Goal: Use online tool/utility: Utilize a website feature to perform a specific function

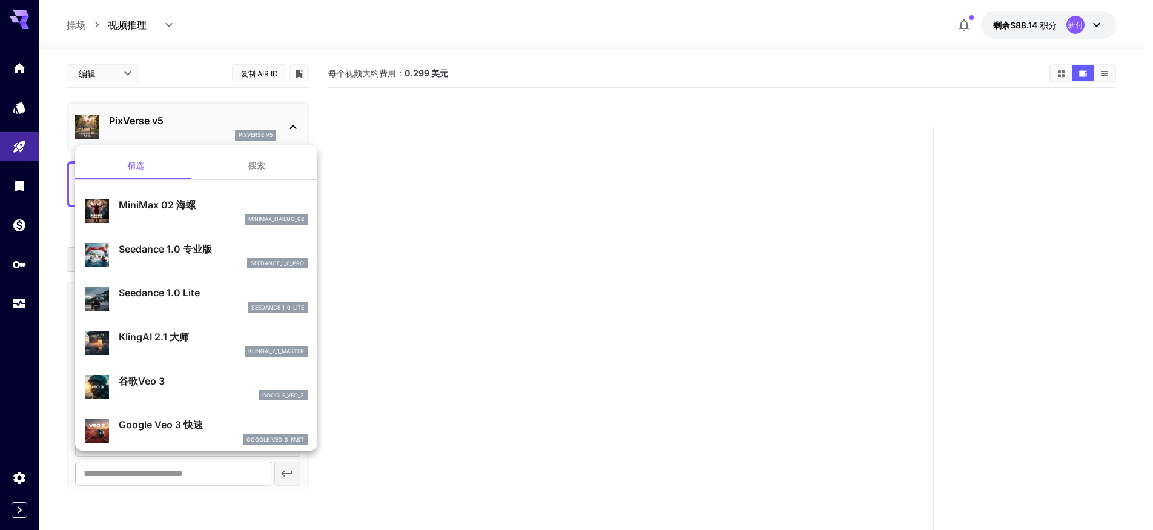
click at [118, 31] on div at bounding box center [576, 265] width 1153 height 530
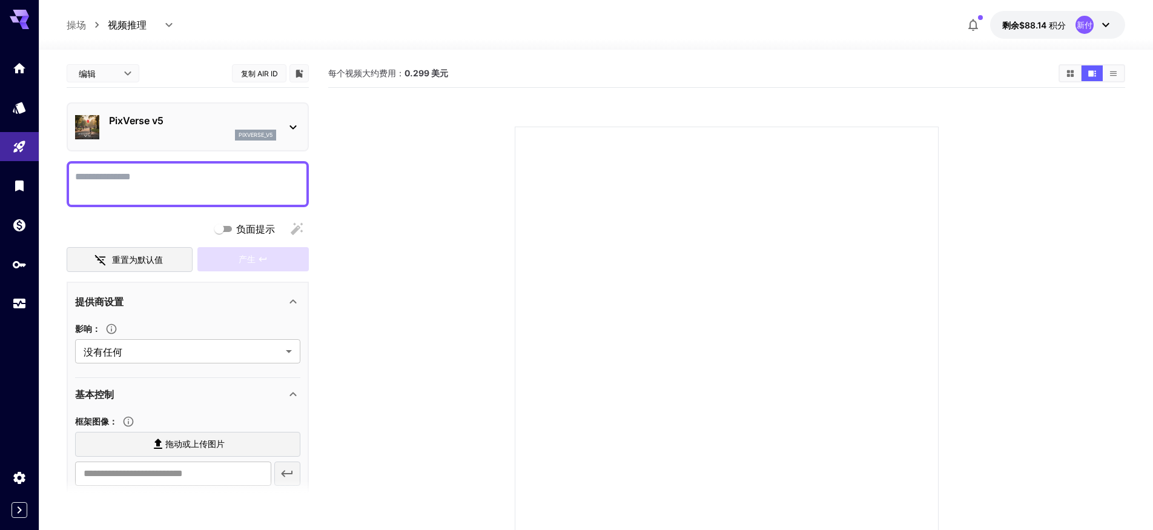
click at [126, 26] on body "**********" at bounding box center [576, 313] width 1153 height 626
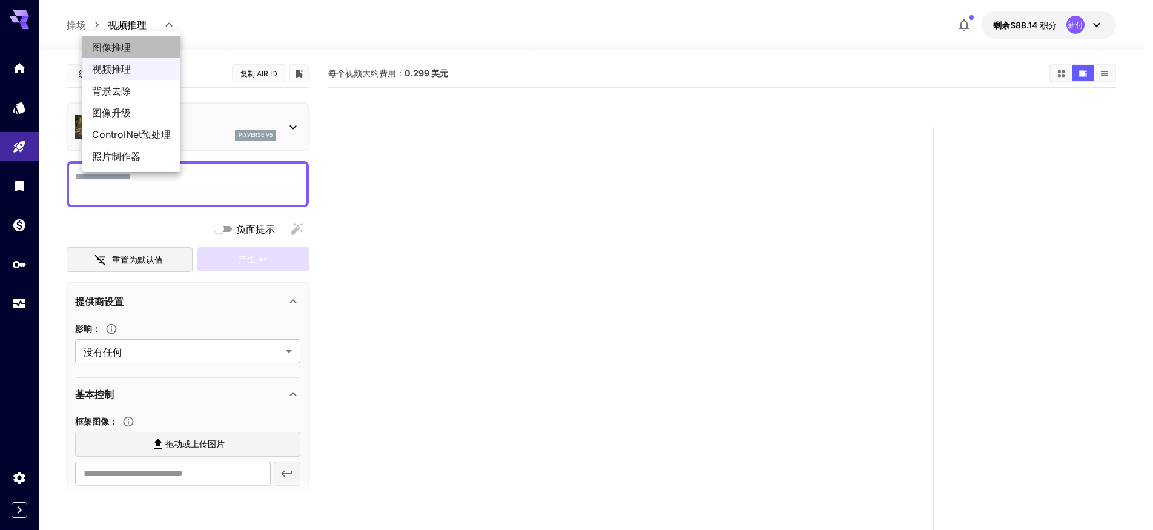
click at [120, 50] on font "图像推理" at bounding box center [111, 47] width 39 height 12
type input "**********"
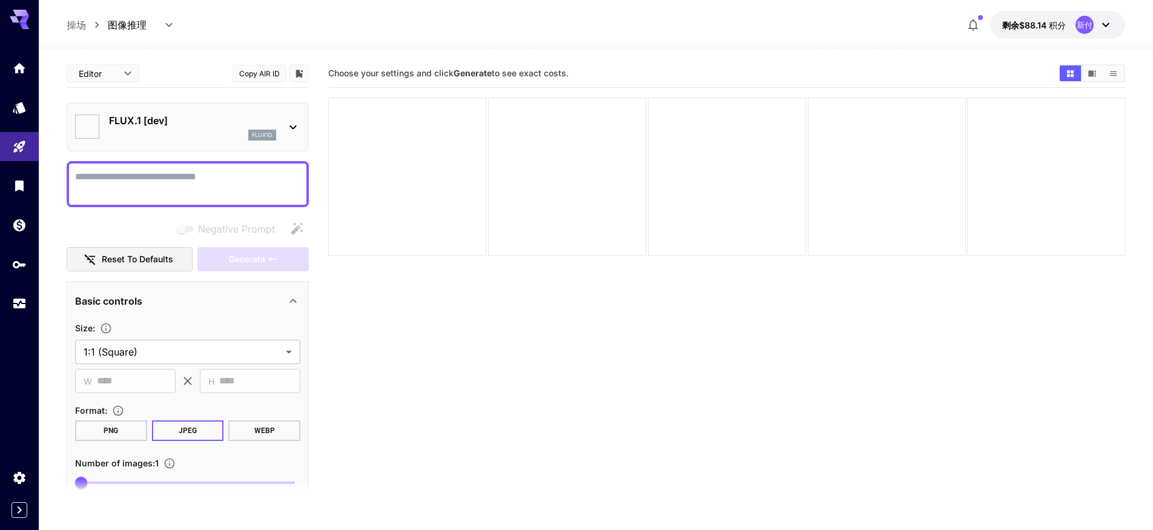
type input "**********"
click at [164, 114] on font "FLUX.1 [开发]" at bounding box center [139, 120] width 61 height 12
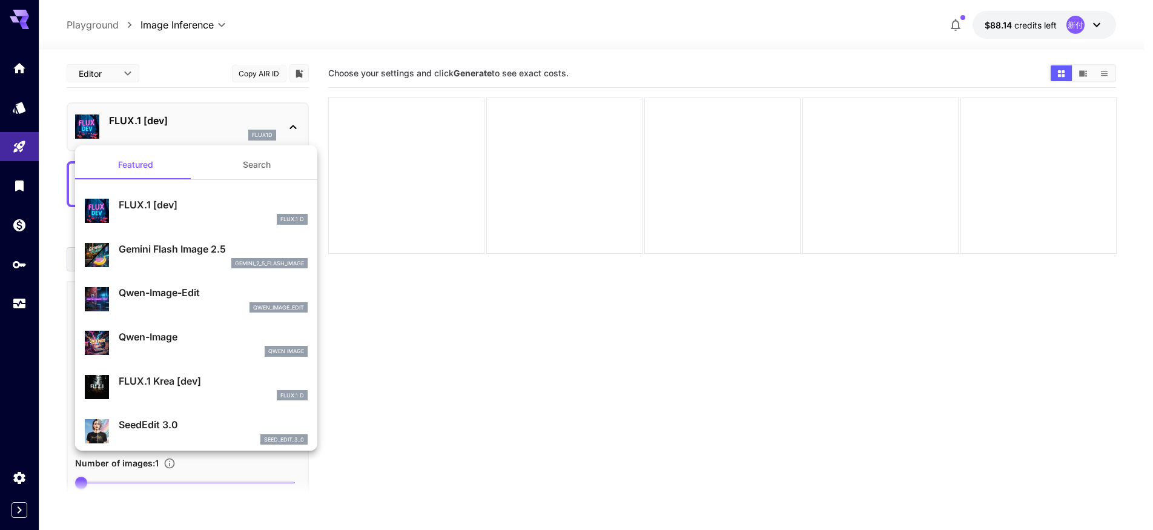
click at [193, 261] on div "gemini_2_5_flash_image" at bounding box center [213, 263] width 189 height 11
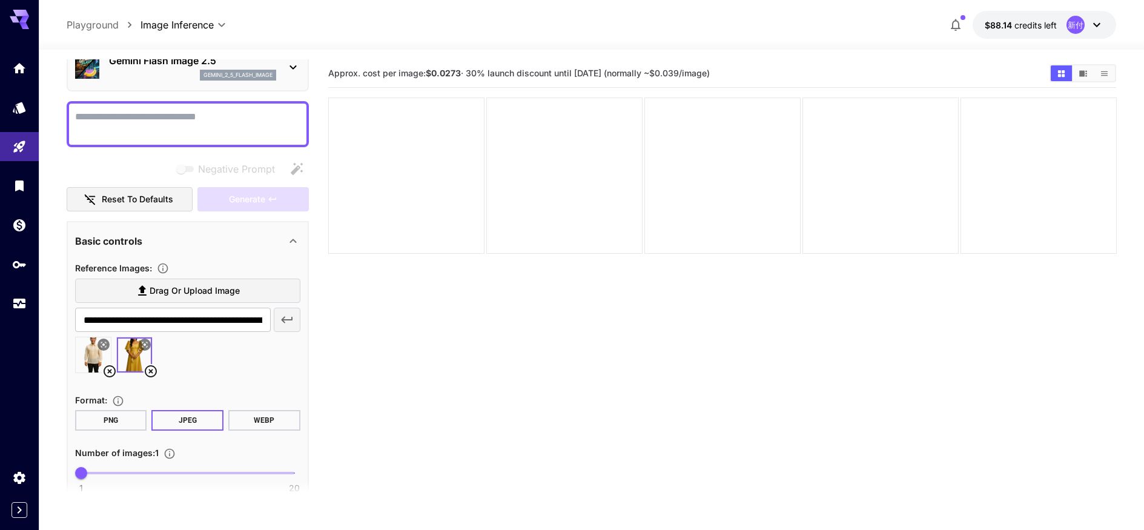
scroll to position [38, 0]
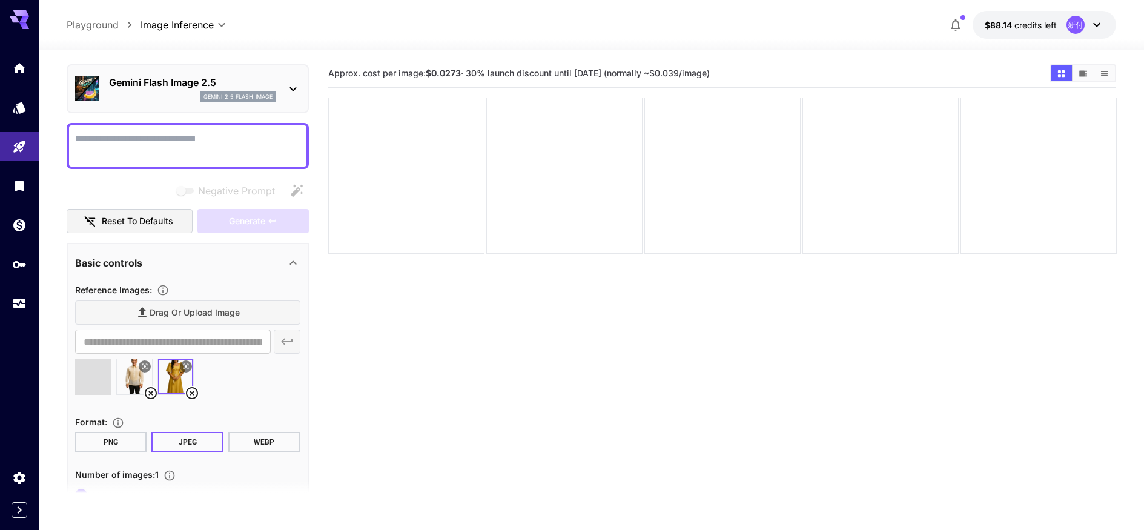
type input "**********"
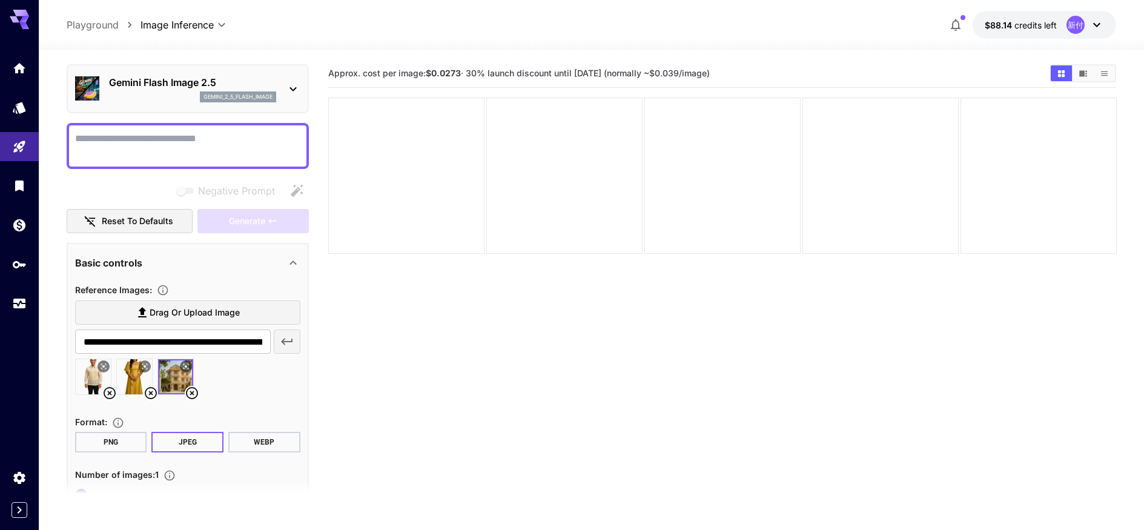
click at [132, 139] on textarea "Negative Prompt" at bounding box center [187, 145] width 225 height 29
paste textarea "**********"
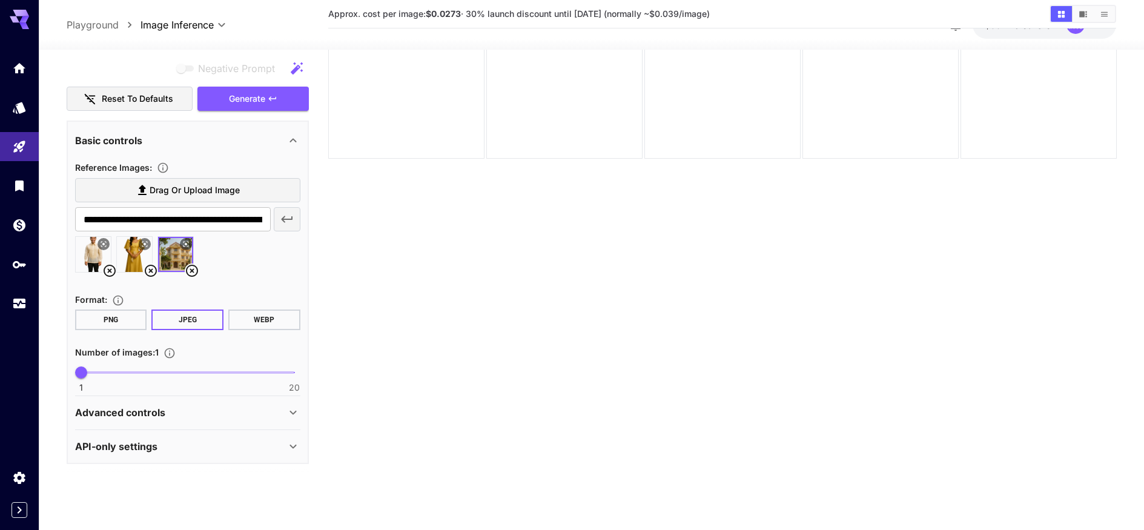
scroll to position [96, 0]
click at [145, 406] on p "Advanced controls" at bounding box center [120, 412] width 90 height 15
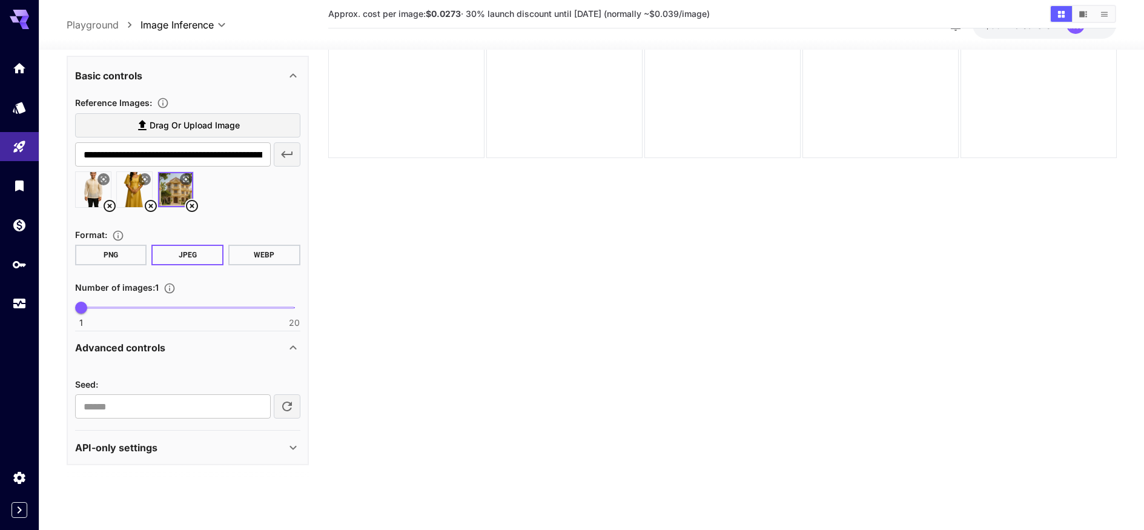
scroll to position [225, 0]
click at [244, 448] on div "API-only settings" at bounding box center [180, 446] width 211 height 15
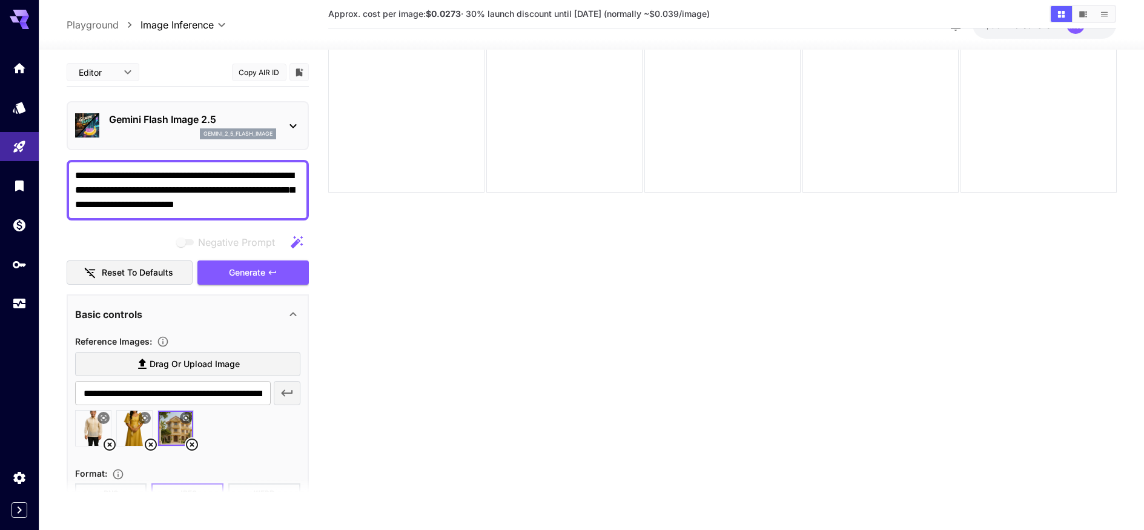
scroll to position [0, 0]
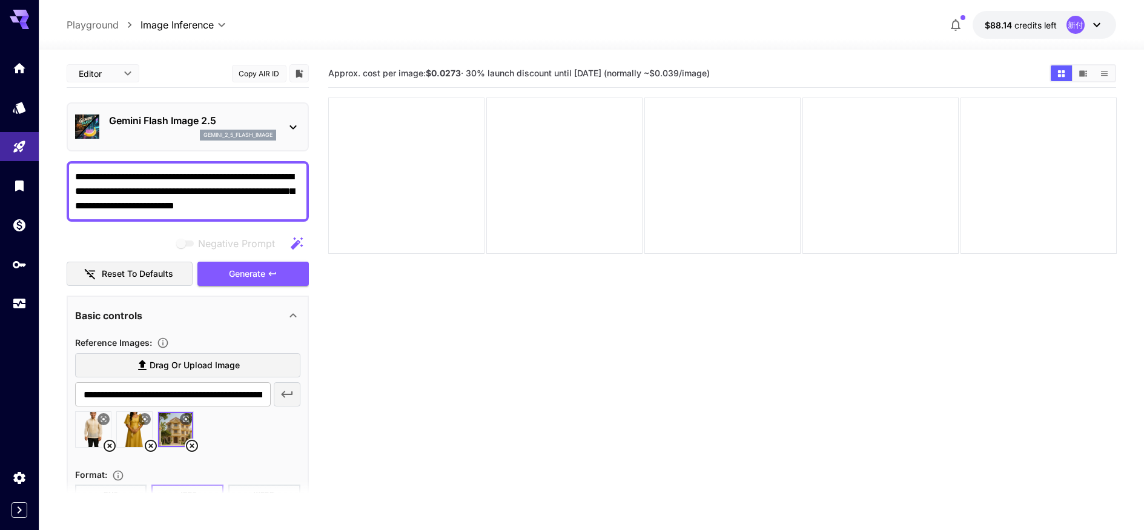
click at [293, 201] on textarea "**********" at bounding box center [187, 192] width 225 height 44
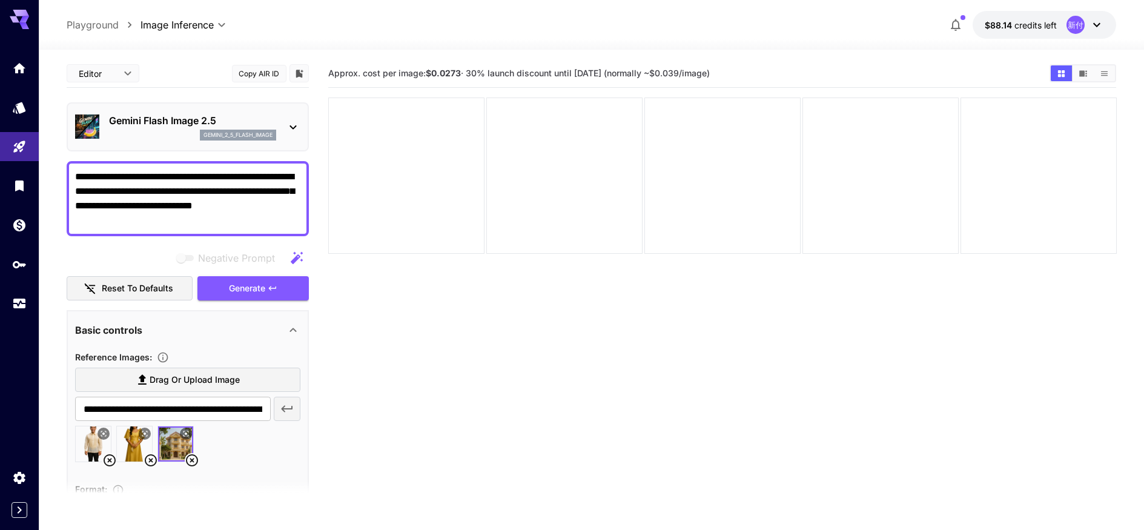
type textarea "**********"
click at [1018, 333] on section "Approx. cost per image: $0.0273 · 30% launch discount until [DATE] (normally ~$…" at bounding box center [722, 324] width 789 height 530
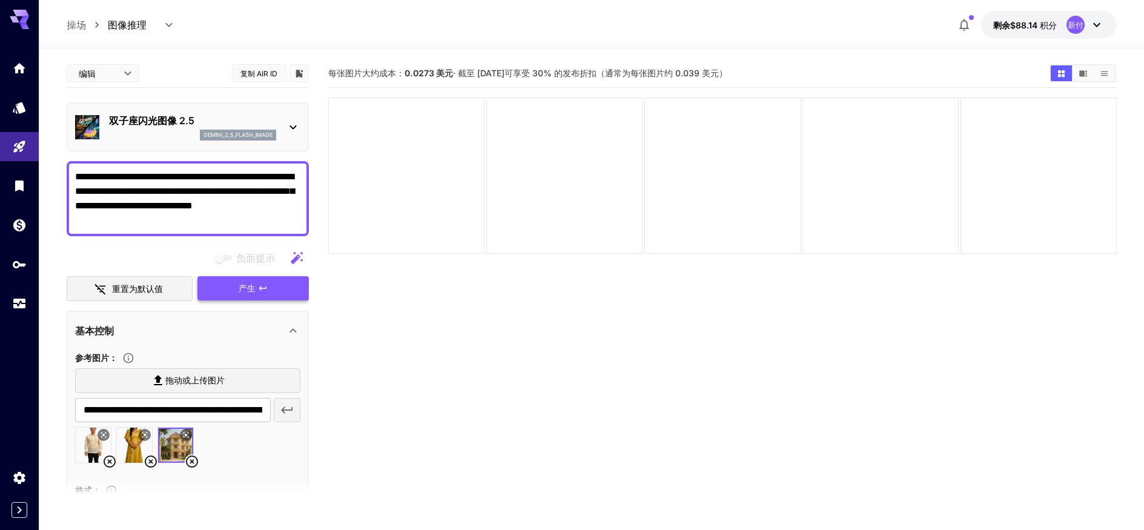
click at [241, 288] on font "产生" at bounding box center [247, 288] width 17 height 10
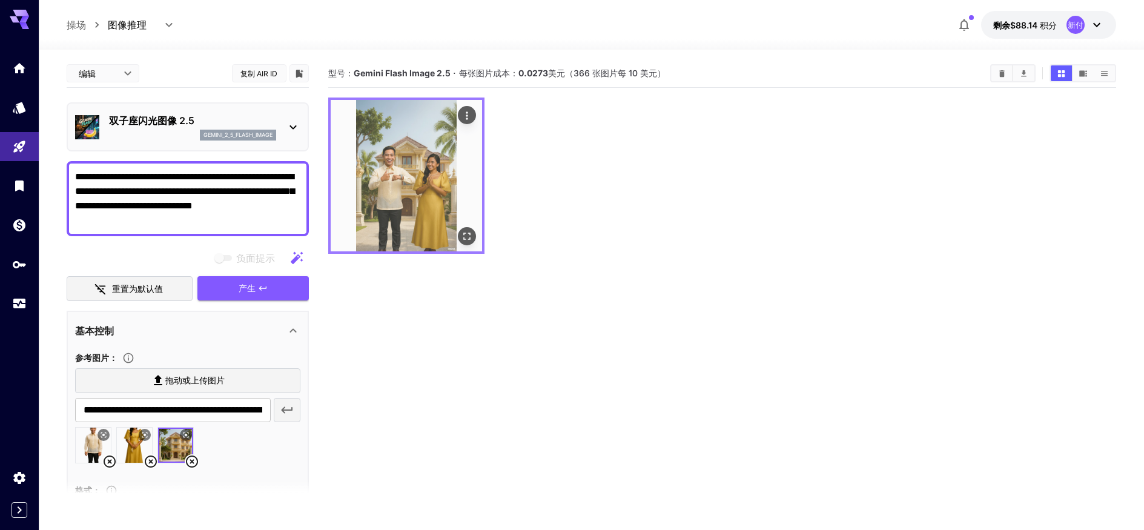
click at [412, 172] on img at bounding box center [406, 175] width 151 height 151
click at [466, 238] on icon "全屏打开" at bounding box center [466, 236] width 12 height 12
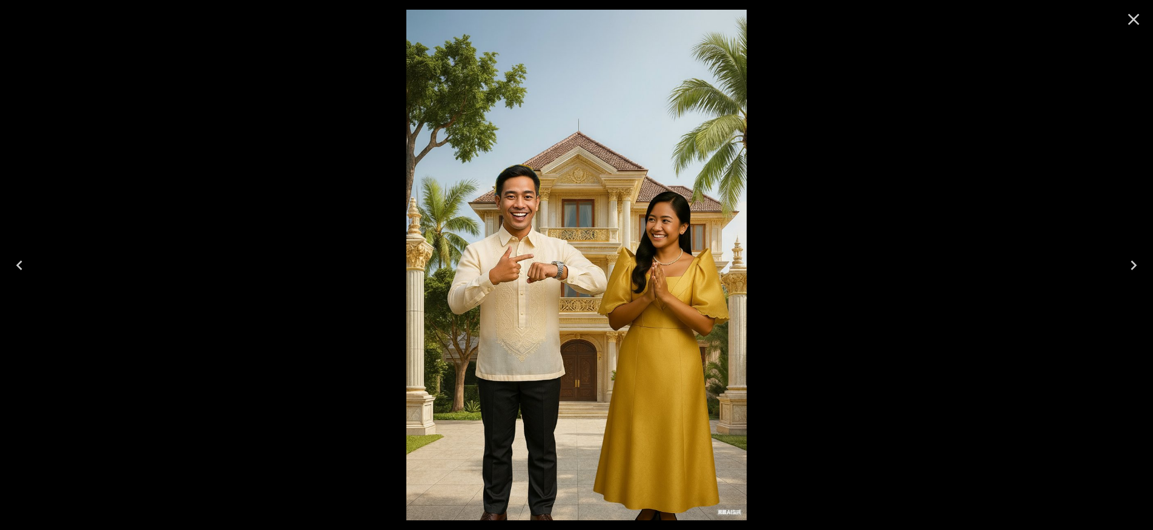
click at [1133, 16] on icon "Close" at bounding box center [1133, 19] width 19 height 19
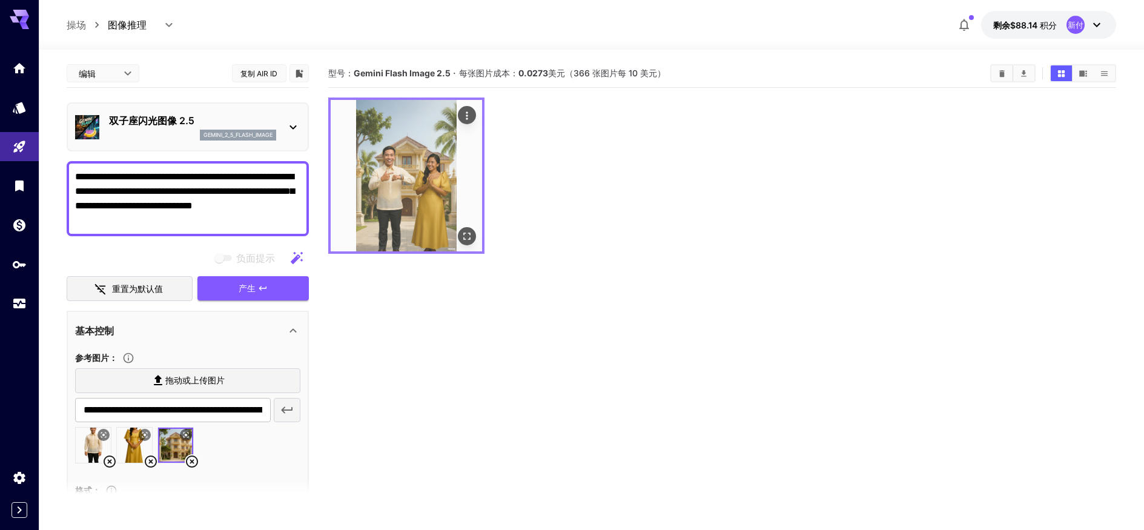
click at [429, 146] on img at bounding box center [406, 175] width 151 height 151
click at [464, 239] on icon "全屏打开" at bounding box center [466, 236] width 7 height 7
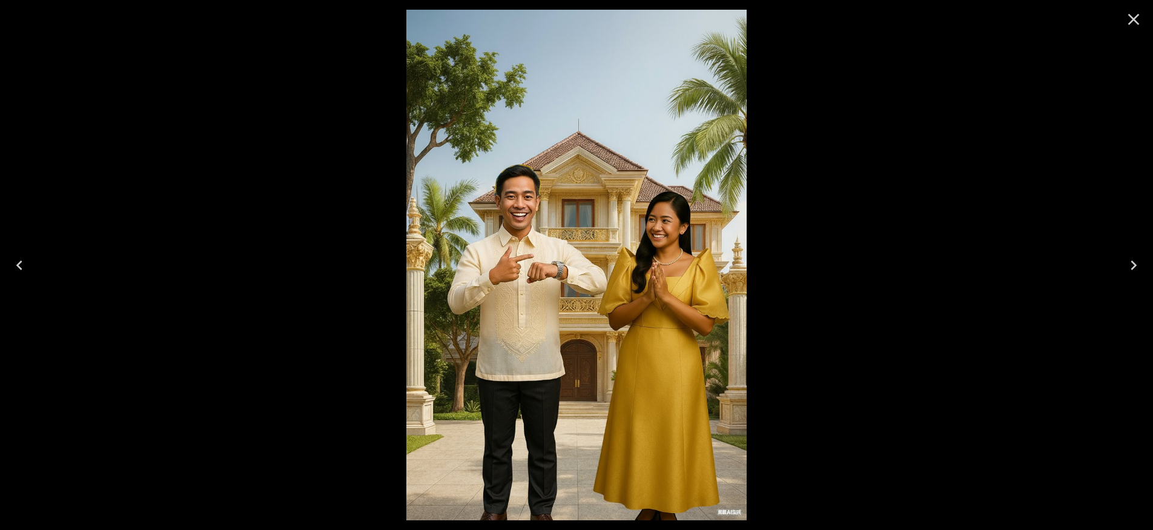
click at [1131, 25] on icon "Close" at bounding box center [1133, 19] width 19 height 19
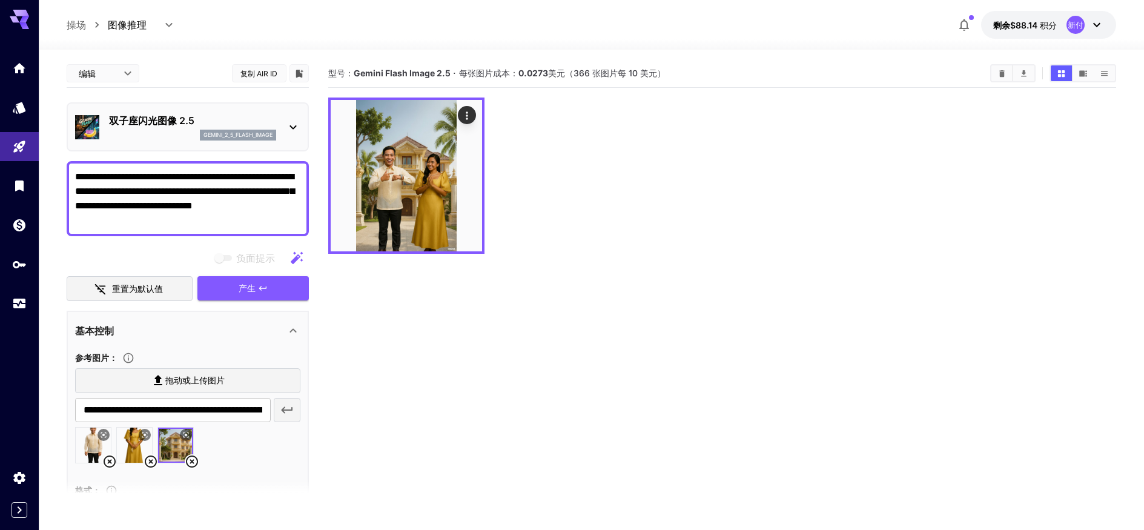
click at [151, 461] on icon at bounding box center [151, 461] width 12 height 12
click at [106, 465] on icon at bounding box center [109, 461] width 15 height 15
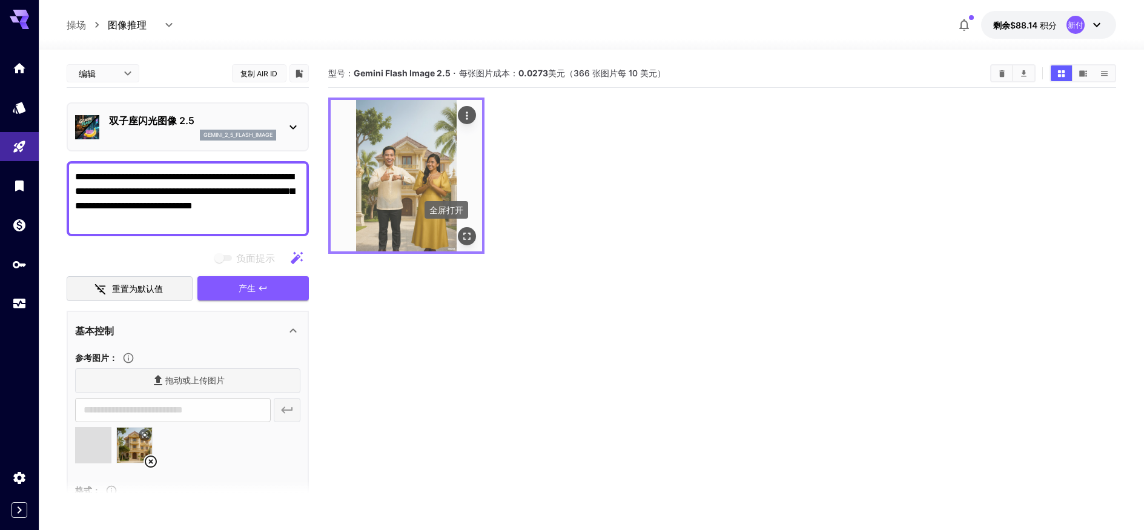
click at [465, 233] on icon "全屏打开" at bounding box center [466, 236] width 7 height 7
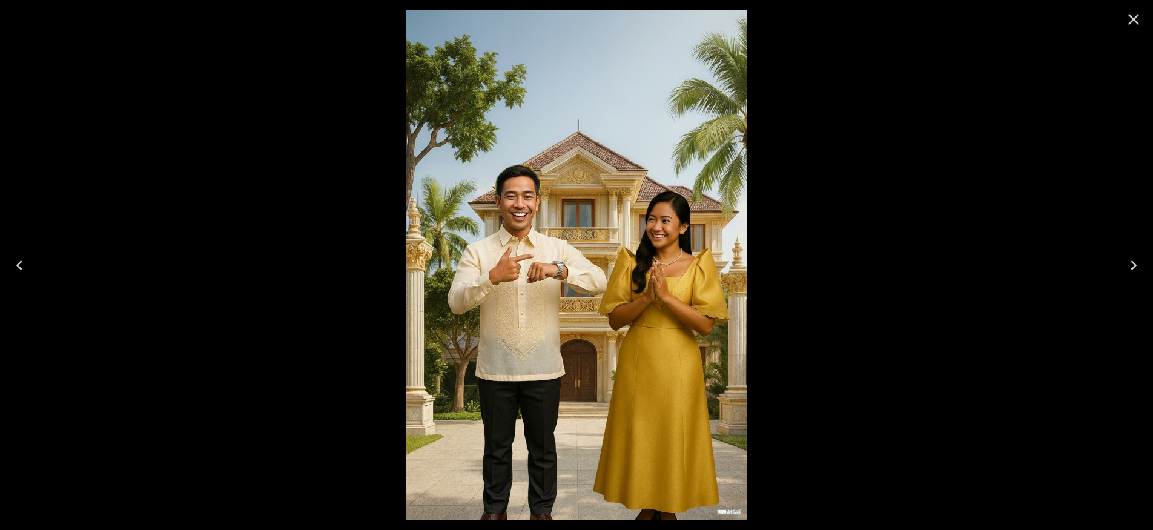
type input "**********"
click at [1131, 18] on icon "Close" at bounding box center [1134, 20] width 12 height 12
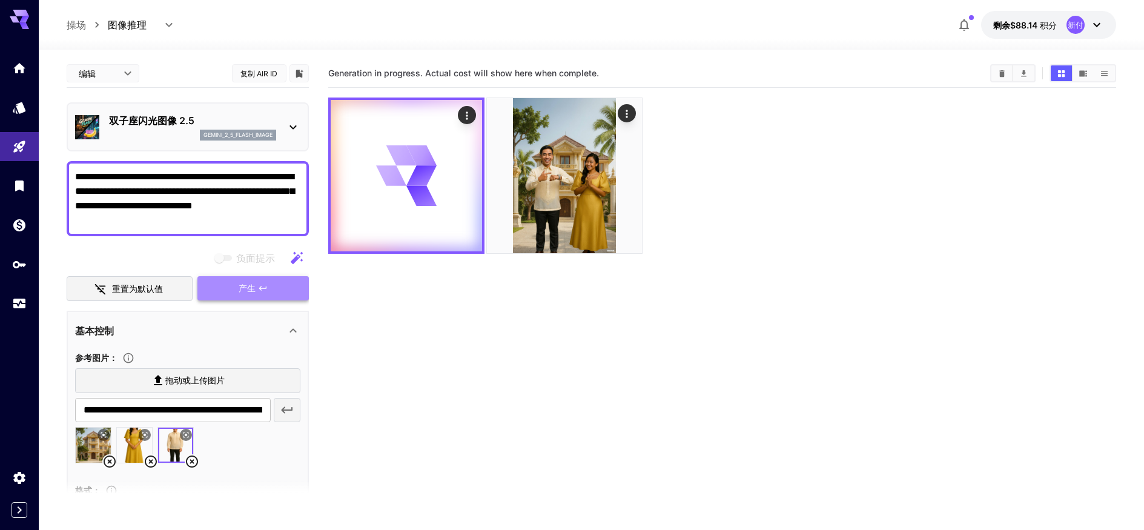
click at [230, 289] on button "产生" at bounding box center [252, 288] width 111 height 25
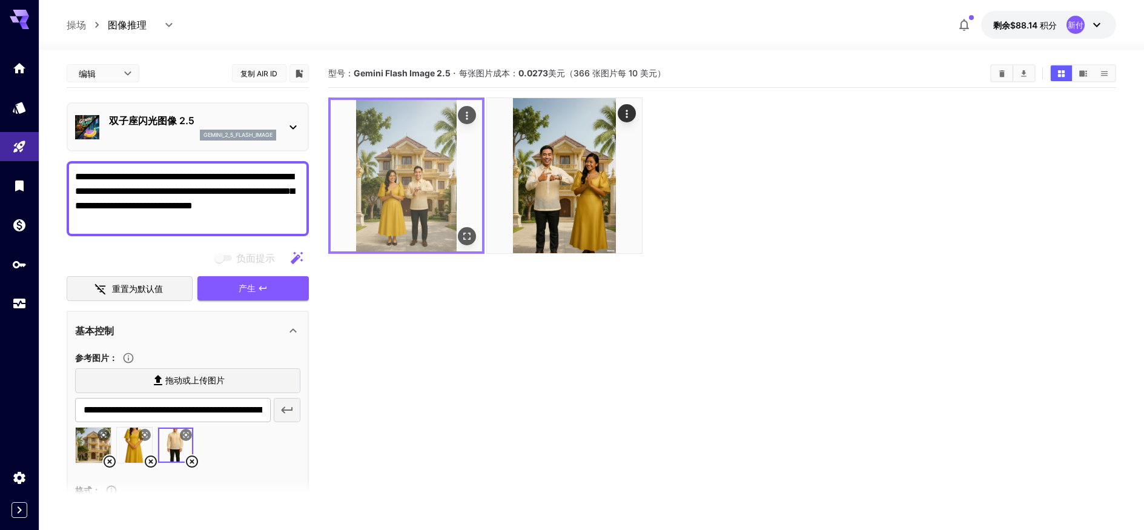
click at [425, 209] on img at bounding box center [406, 175] width 151 height 151
click at [410, 164] on img at bounding box center [406, 175] width 151 height 151
click at [466, 240] on icon "全屏打开" at bounding box center [466, 236] width 12 height 12
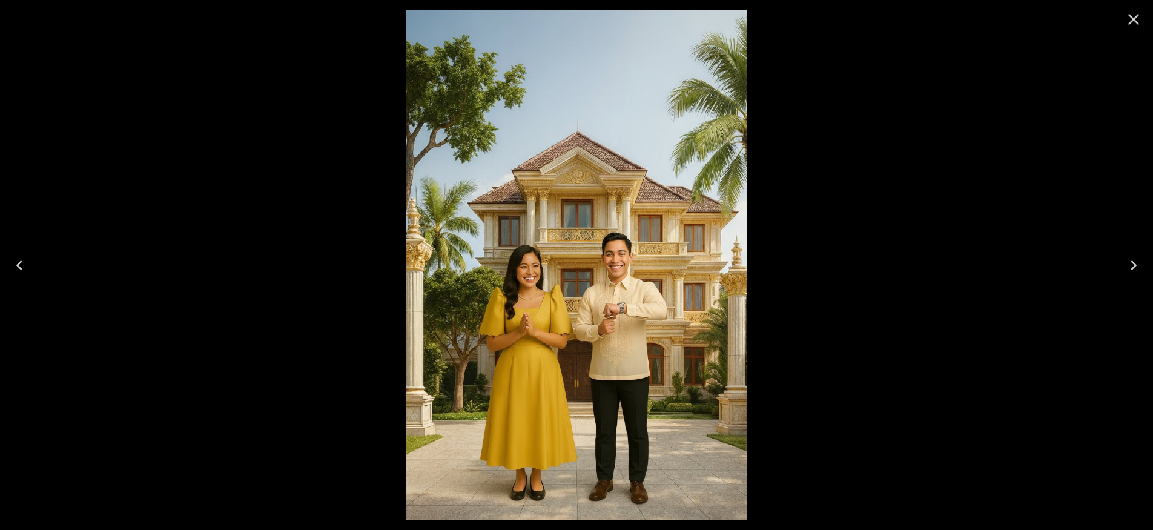
click at [1134, 270] on icon "Next" at bounding box center [1133, 265] width 19 height 19
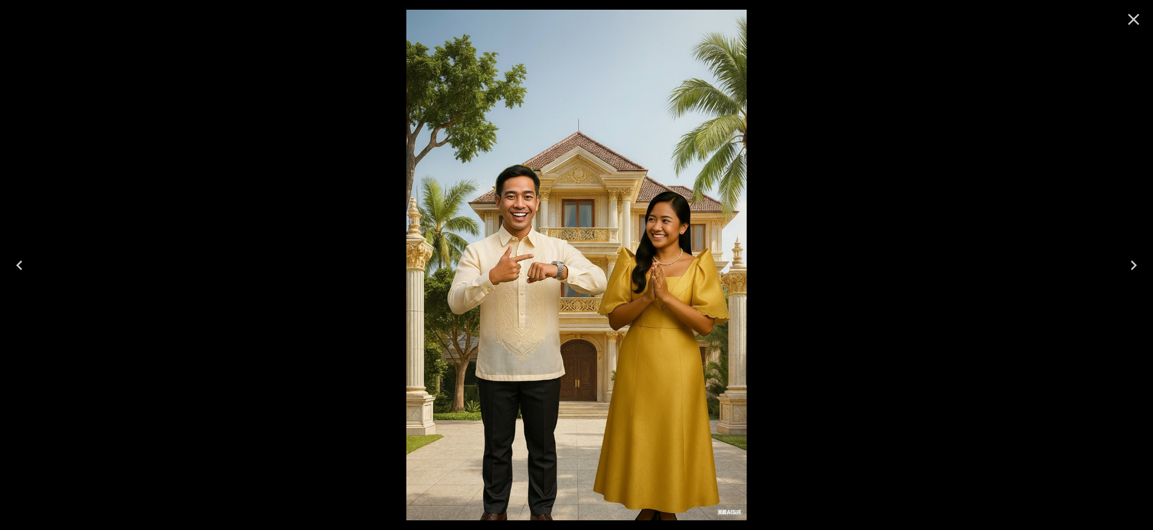
click at [17, 268] on icon "Previous" at bounding box center [19, 265] width 19 height 19
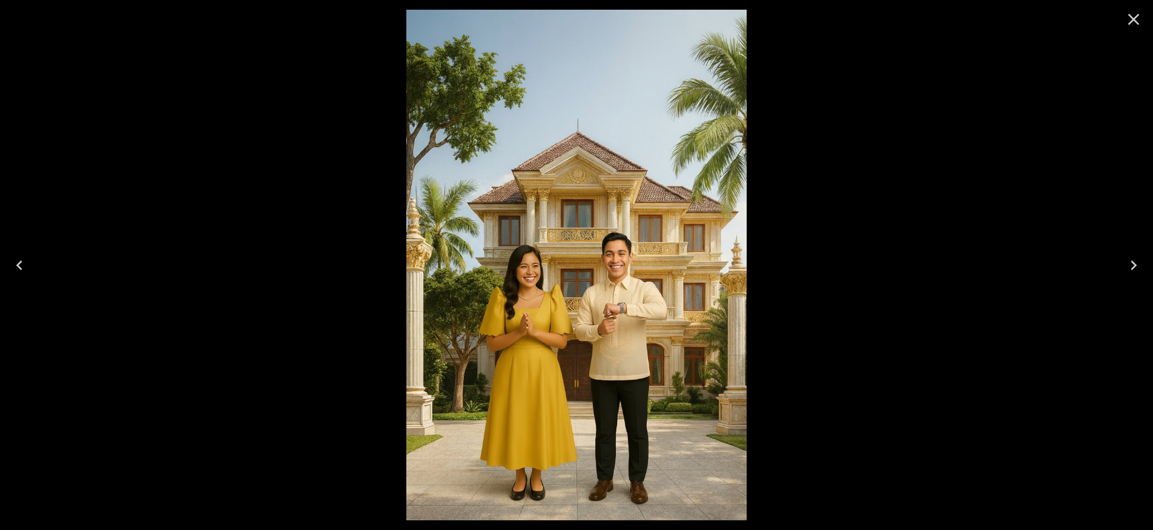
click at [1139, 262] on icon "Next" at bounding box center [1133, 265] width 19 height 19
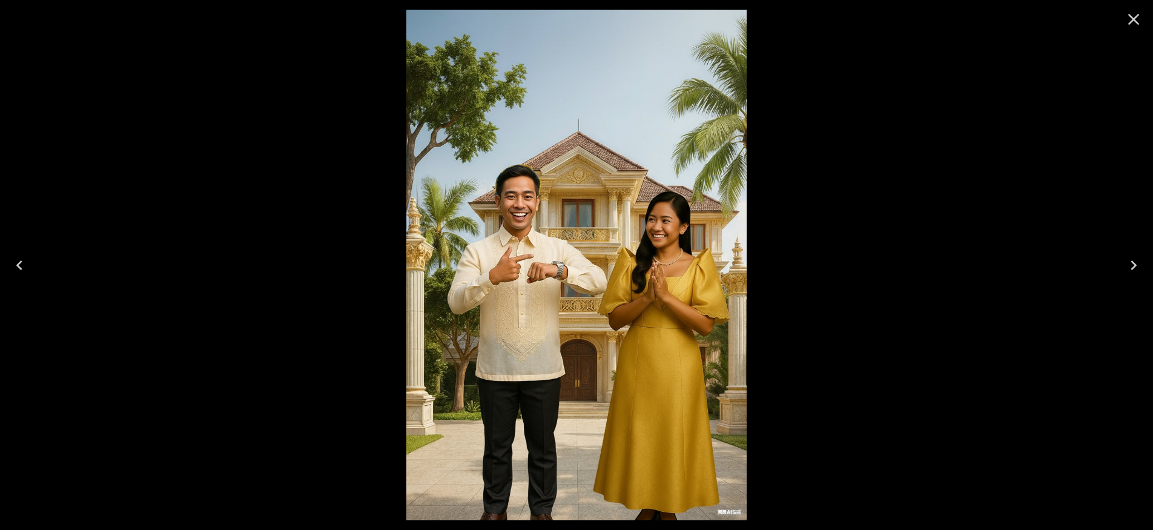
click at [18, 268] on icon "Previous" at bounding box center [19, 265] width 19 height 19
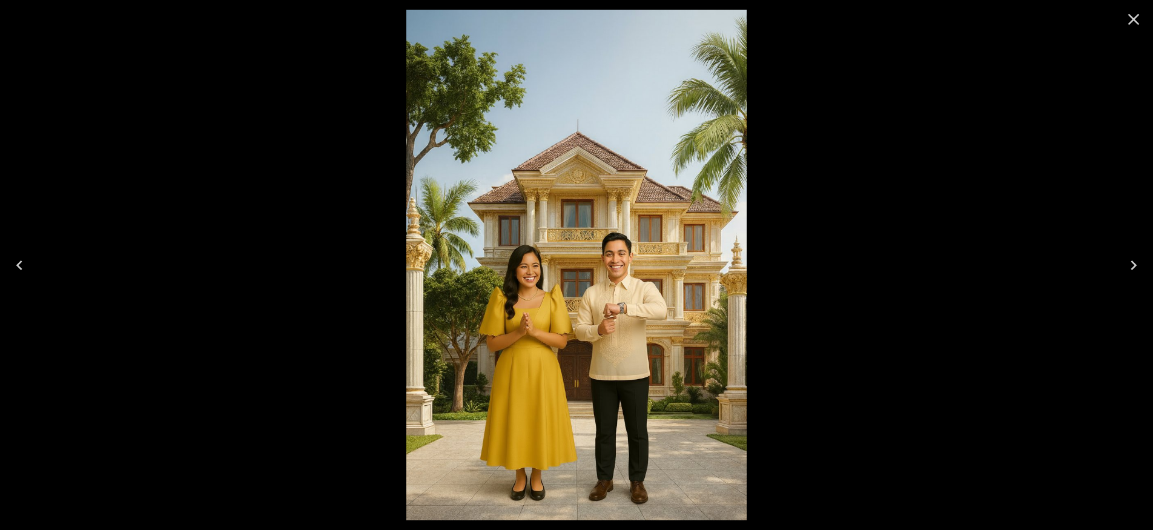
click at [1131, 262] on icon "Next" at bounding box center [1133, 265] width 19 height 19
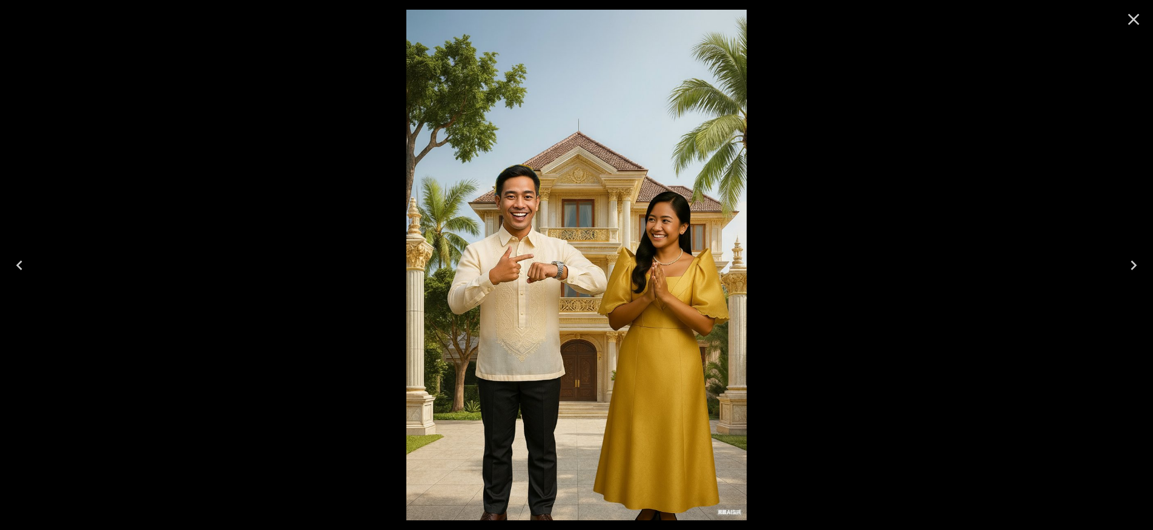
click at [15, 265] on icon "Previous" at bounding box center [19, 265] width 19 height 19
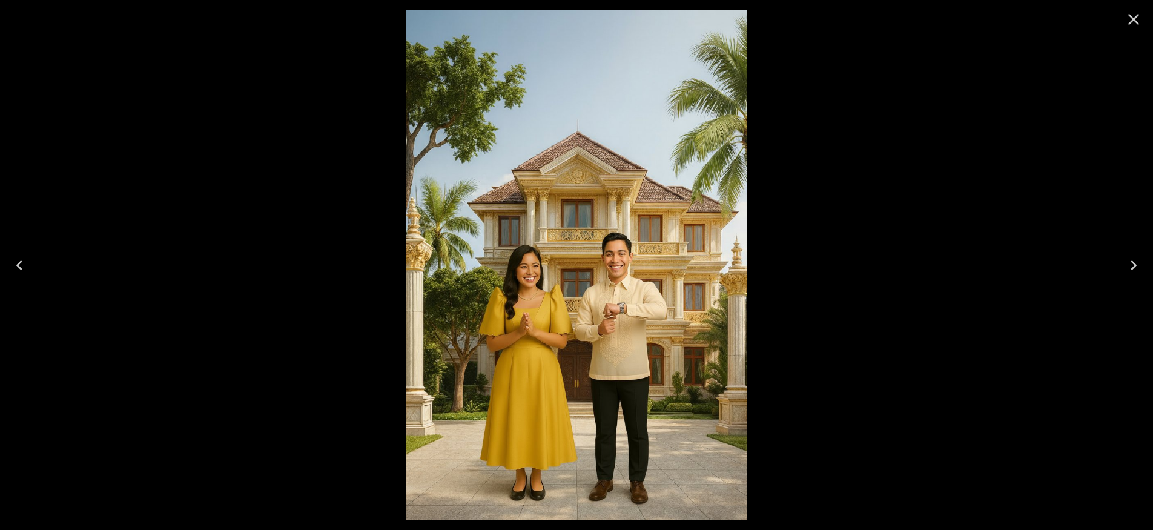
click at [1136, 265] on icon "Next" at bounding box center [1134, 265] width 6 height 10
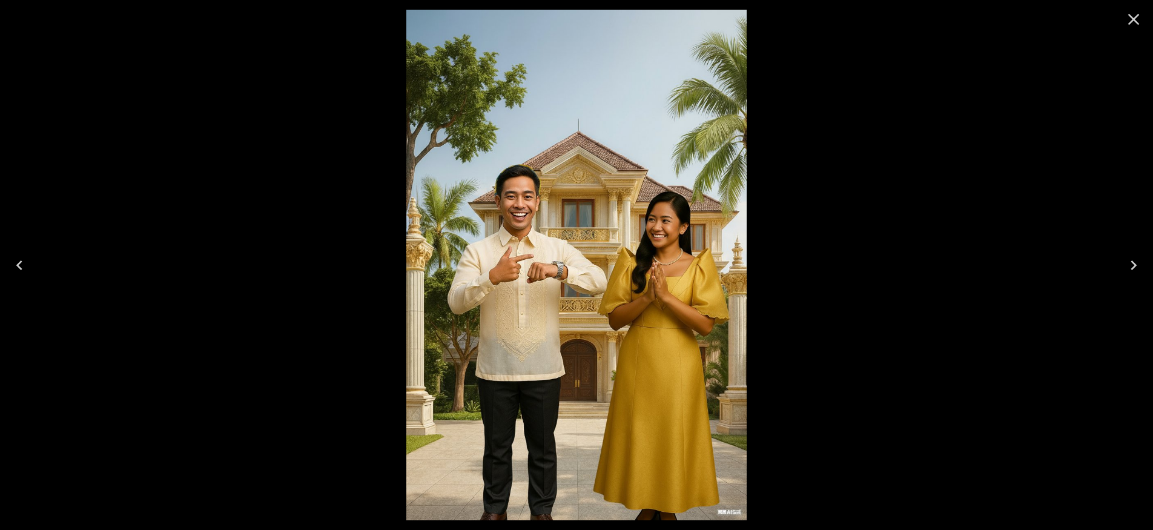
click at [31, 263] on button "Previous" at bounding box center [19, 265] width 39 height 48
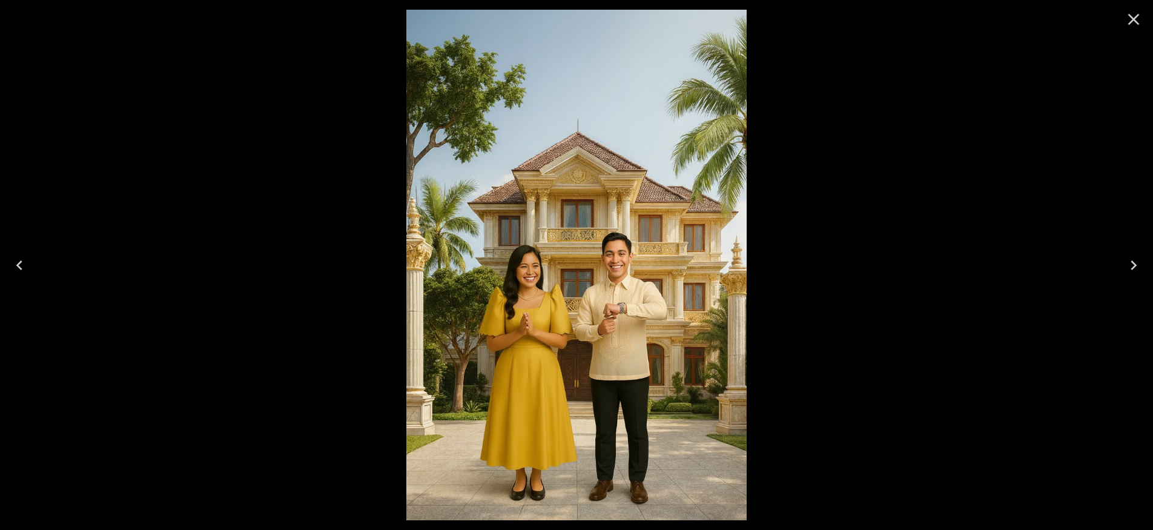
click at [1131, 20] on icon "Close" at bounding box center [1133, 19] width 19 height 19
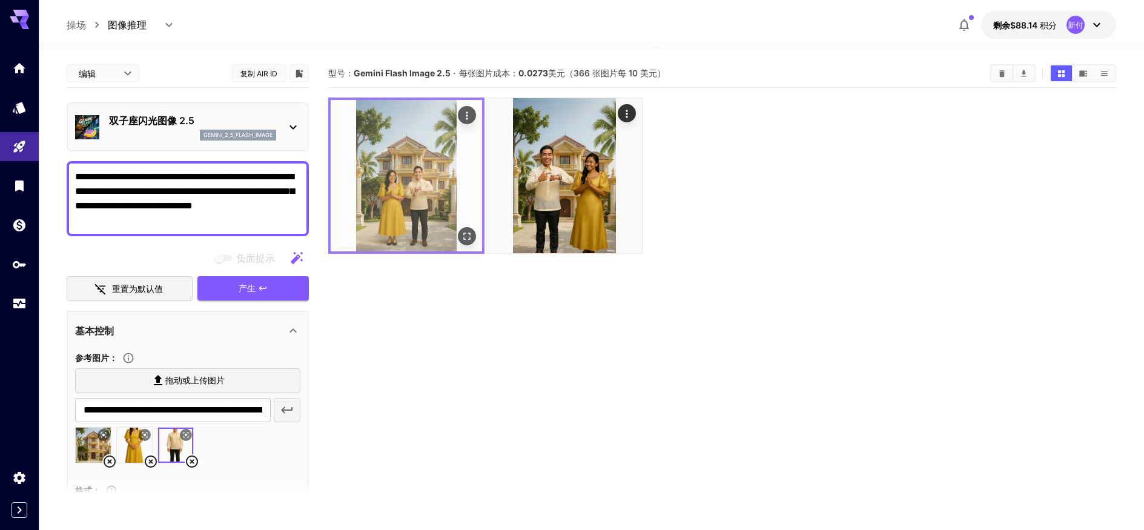
click at [417, 190] on img at bounding box center [406, 175] width 151 height 151
click at [463, 237] on icon "全屏打开" at bounding box center [466, 236] width 12 height 12
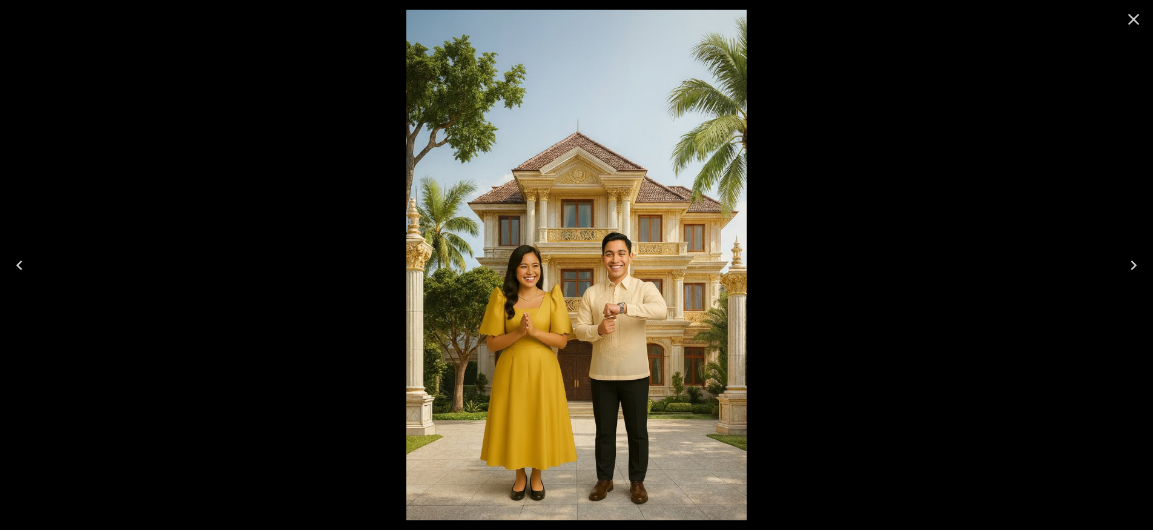
click at [1130, 16] on icon "Close" at bounding box center [1133, 19] width 19 height 19
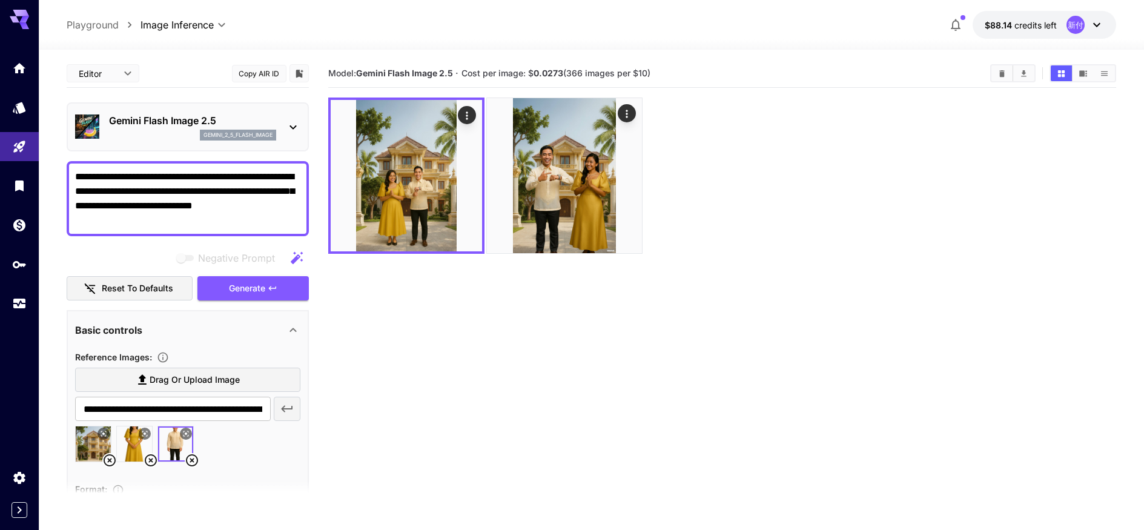
click at [847, 241] on div at bounding box center [722, 176] width 789 height 156
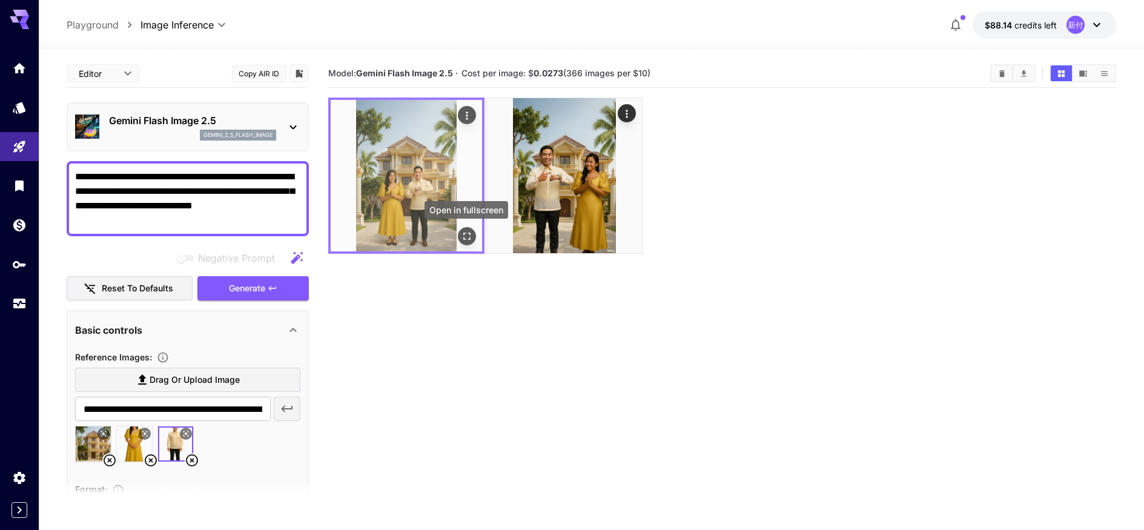
click at [468, 235] on icon "Open in fullscreen" at bounding box center [466, 236] width 12 height 12
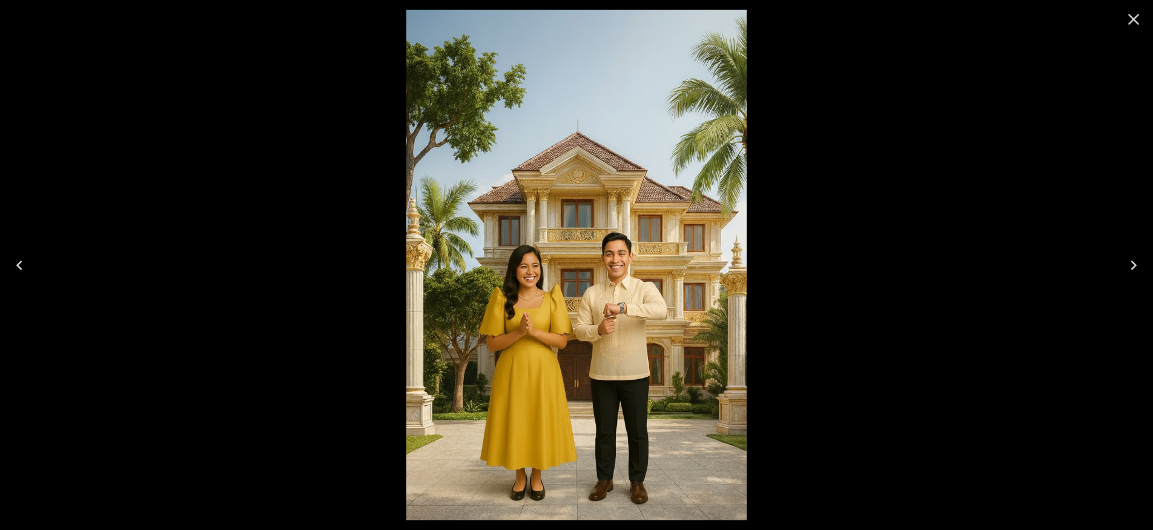
click at [1134, 21] on icon "Close" at bounding box center [1134, 20] width 12 height 12
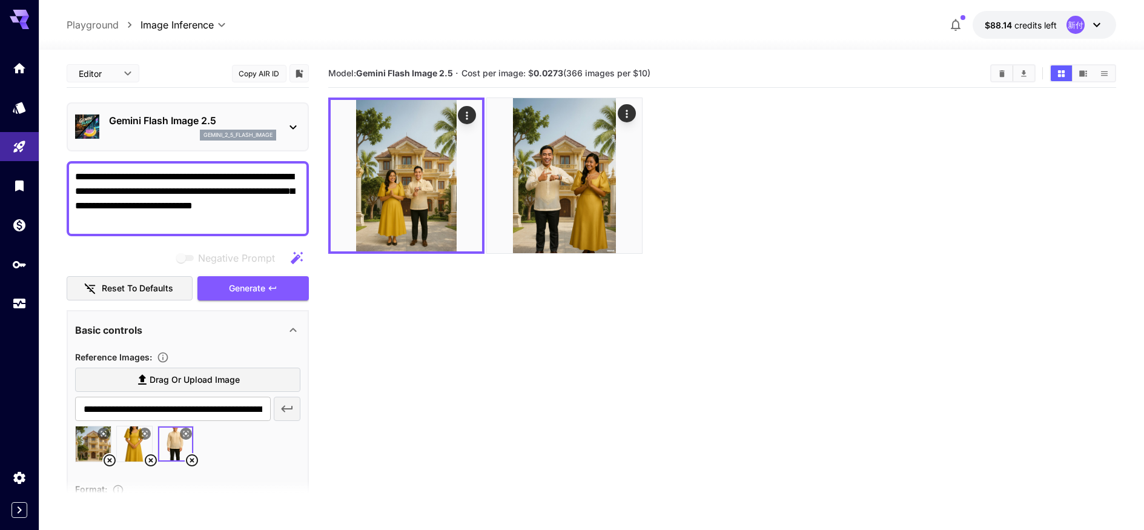
drag, startPoint x: 300, startPoint y: 205, endPoint x: 67, endPoint y: 171, distance: 235.6
click at [67, 171] on div "**********" at bounding box center [188, 198] width 242 height 75
paste textarea "**********"
type textarea "**********"
click at [249, 287] on span "Generate" at bounding box center [247, 288] width 36 height 15
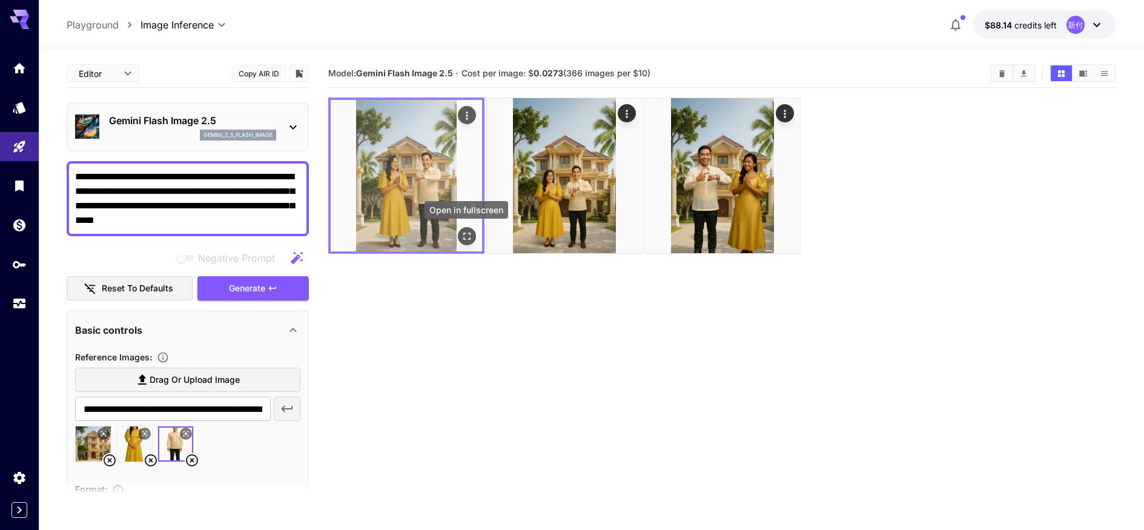
click at [468, 231] on icon "Open in fullscreen" at bounding box center [466, 236] width 12 height 12
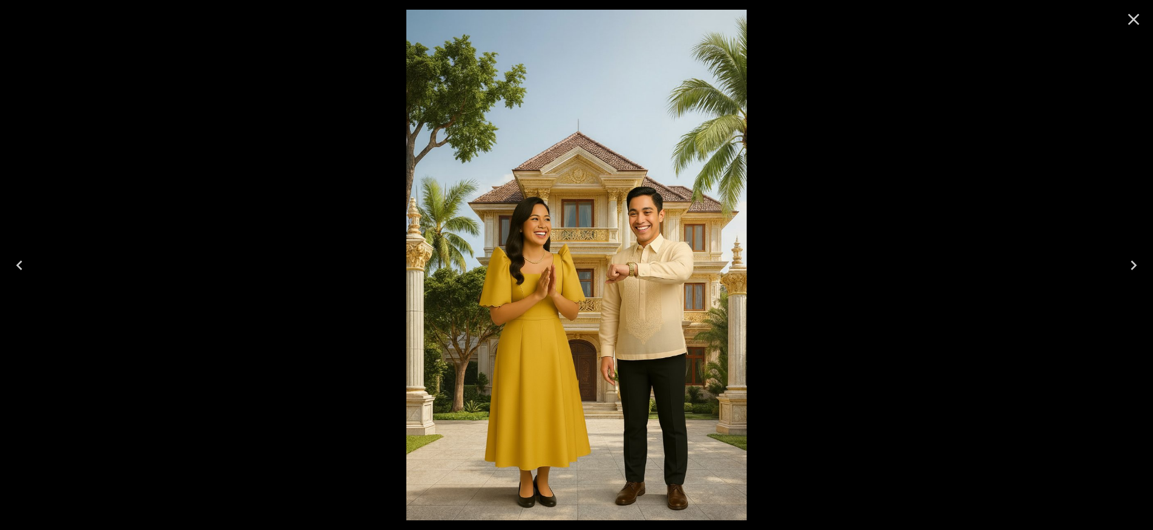
click at [1139, 263] on icon "Next" at bounding box center [1133, 265] width 19 height 19
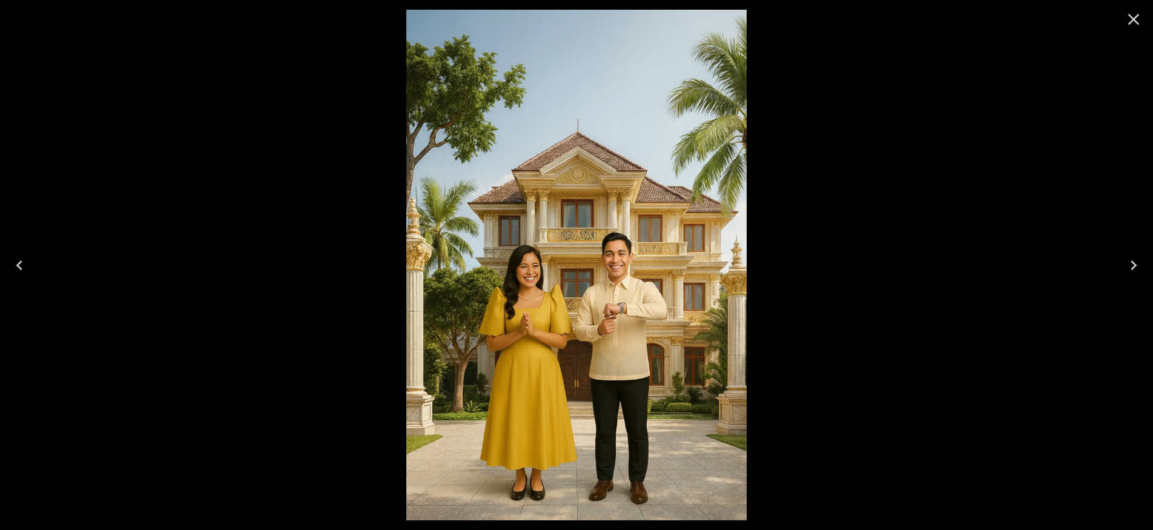
click at [1139, 263] on icon "Next" at bounding box center [1133, 265] width 19 height 19
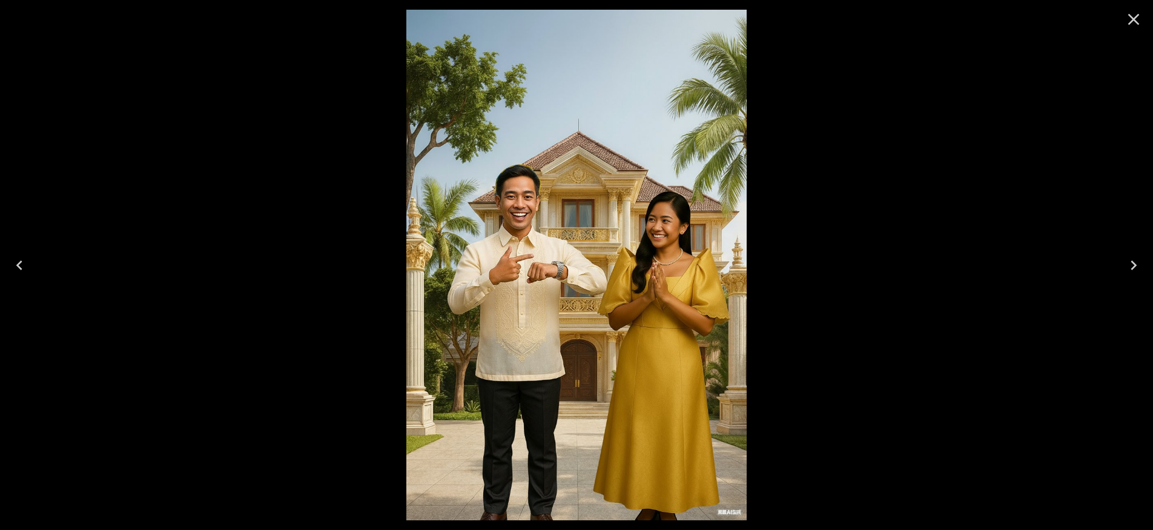
click at [16, 269] on icon "Previous" at bounding box center [19, 265] width 19 height 19
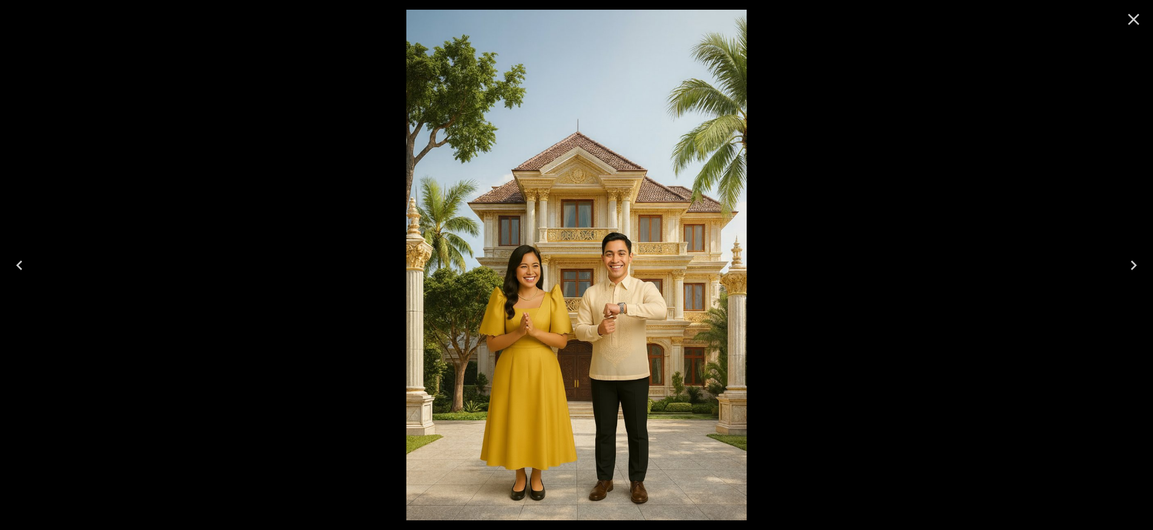
click at [16, 269] on icon "Previous" at bounding box center [19, 265] width 19 height 19
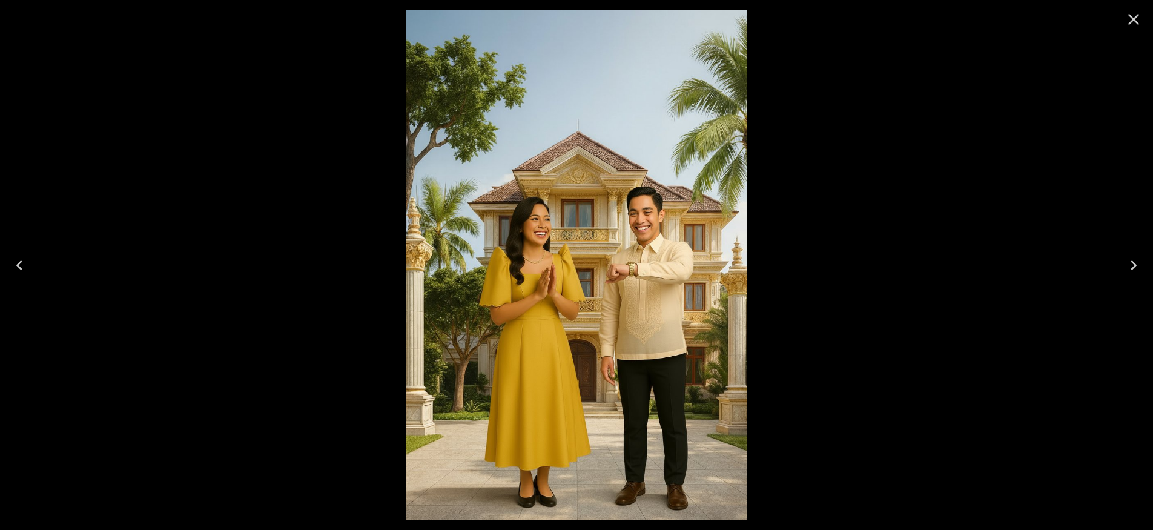
click at [1131, 265] on icon "Next" at bounding box center [1133, 265] width 19 height 19
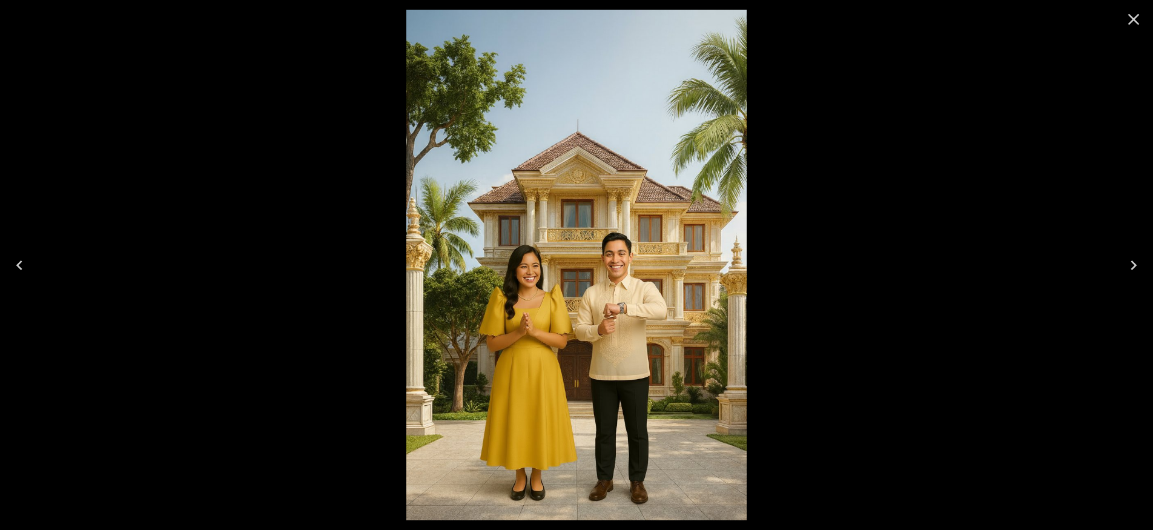
click at [25, 264] on icon "Previous" at bounding box center [19, 265] width 19 height 19
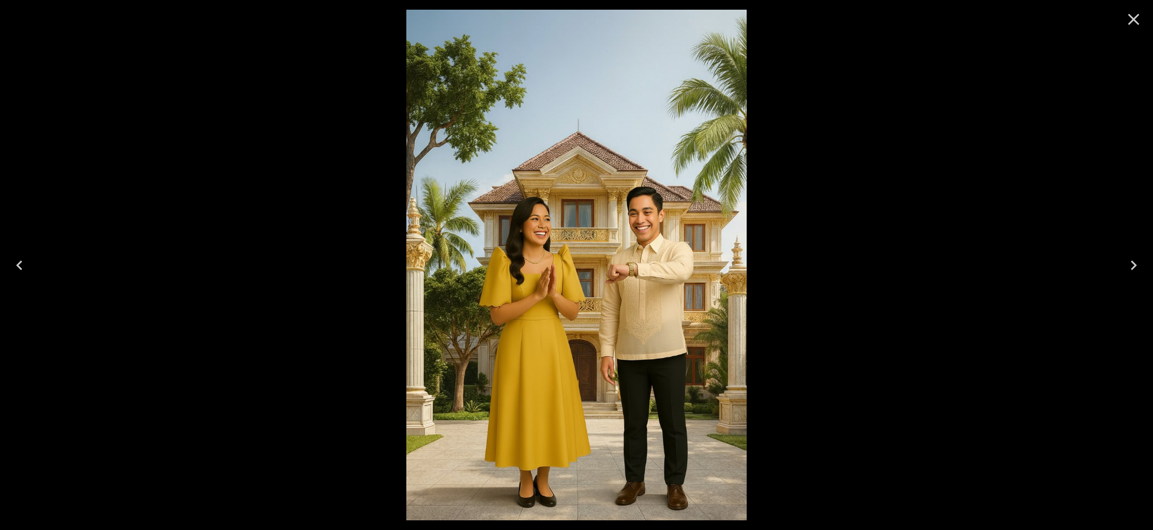
click at [1139, 273] on icon "Next" at bounding box center [1133, 265] width 19 height 19
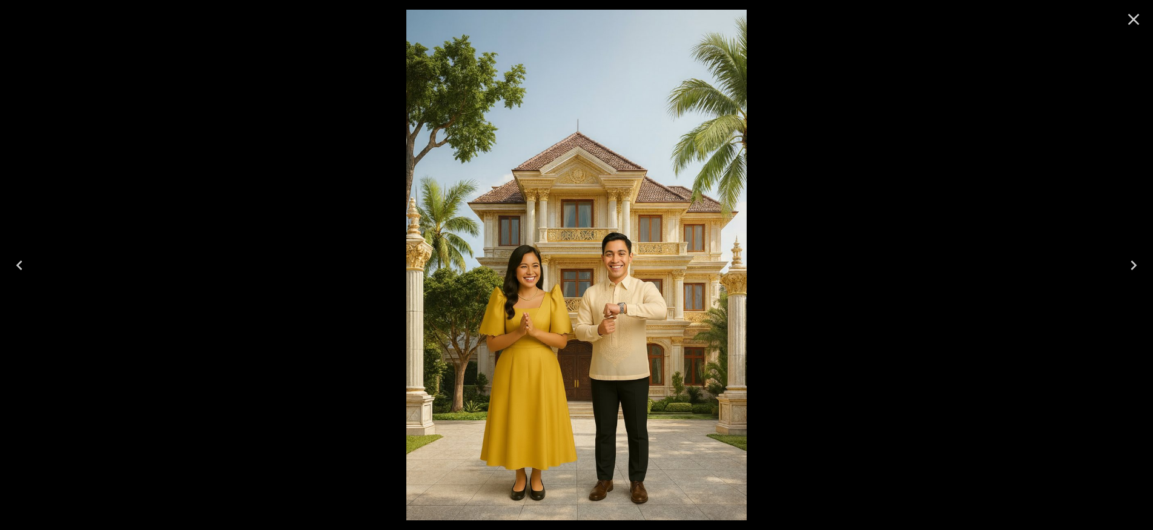
click at [19, 263] on icon "Previous" at bounding box center [19, 265] width 6 height 10
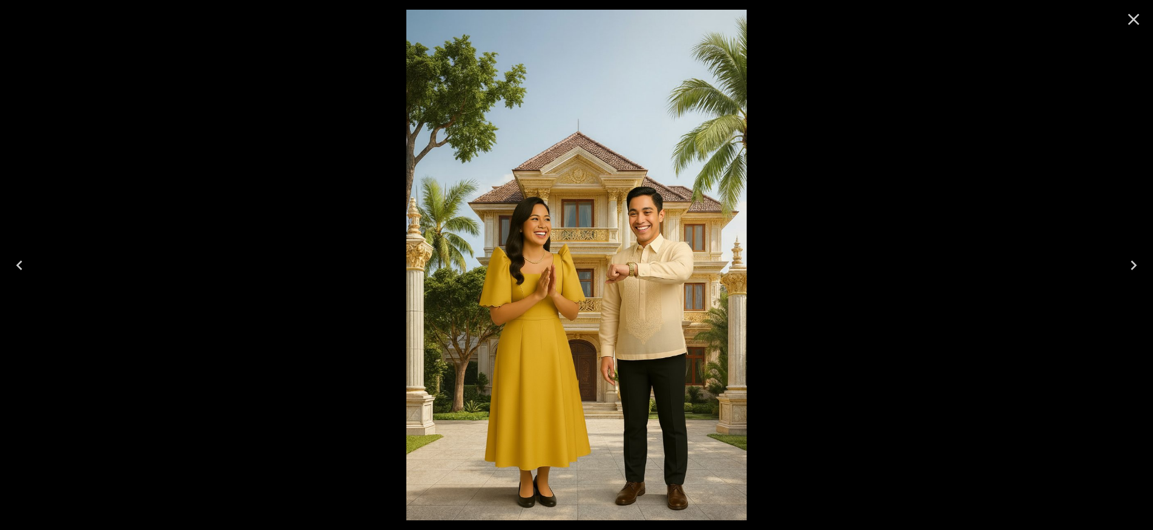
click at [1142, 22] on icon "Close" at bounding box center [1133, 19] width 19 height 19
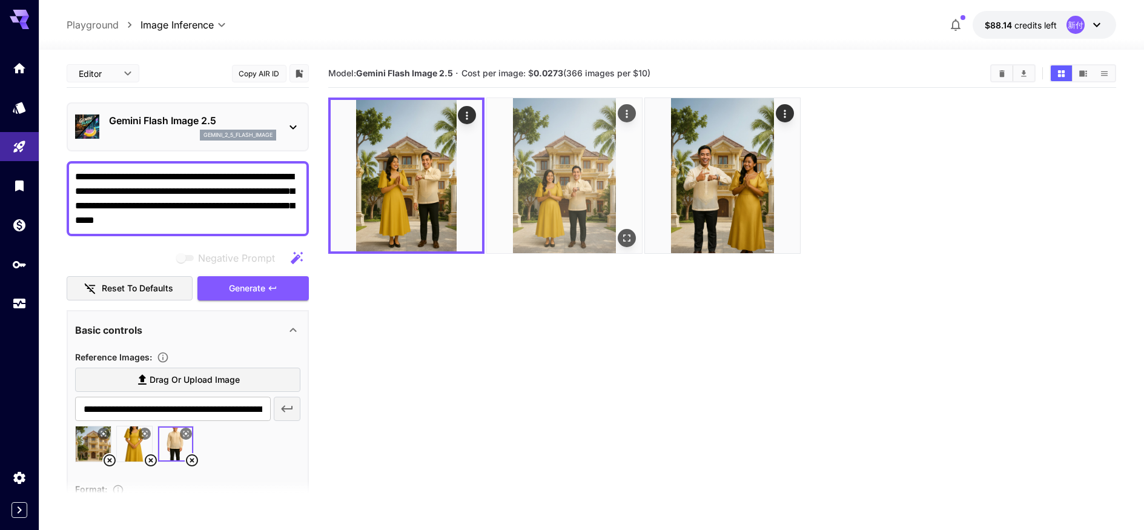
click at [624, 243] on icon "Open in fullscreen" at bounding box center [626, 238] width 12 height 12
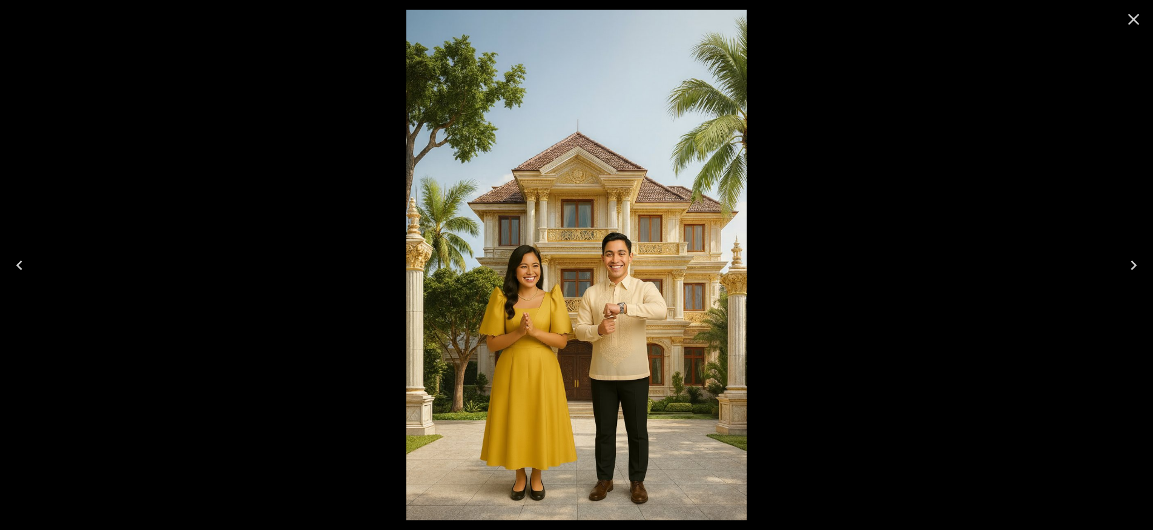
click at [1136, 265] on icon "Next" at bounding box center [1134, 265] width 6 height 10
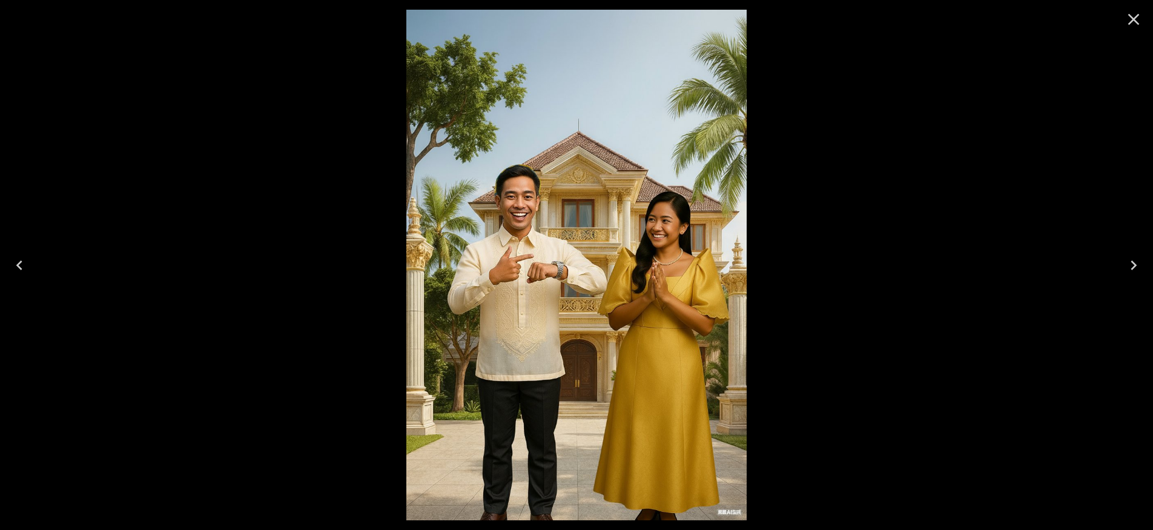
click at [21, 268] on icon "Previous" at bounding box center [19, 265] width 19 height 19
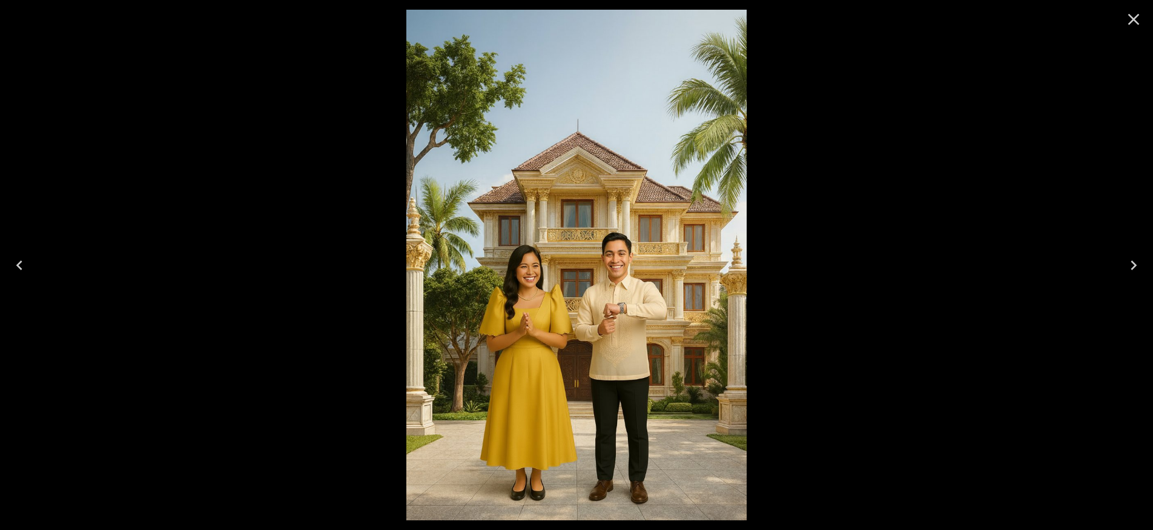
click at [21, 268] on icon "Previous" at bounding box center [19, 265] width 19 height 19
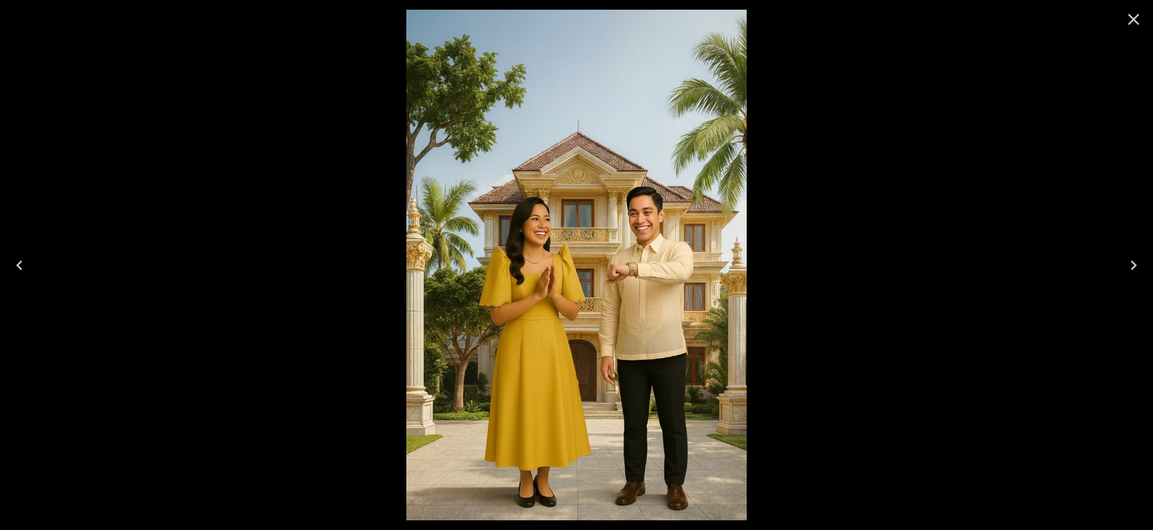
click at [1133, 21] on icon "Close" at bounding box center [1134, 20] width 12 height 12
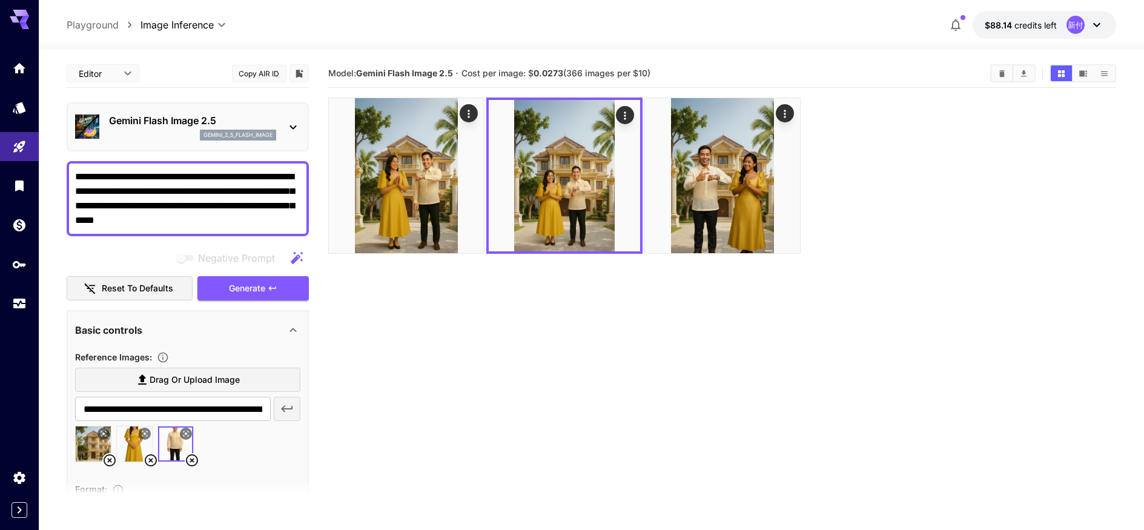
click at [693, 383] on section "Model: Gemini Flash Image 2.5 · Cost per image: $ 0.0273 (366 images per $10)" at bounding box center [722, 324] width 789 height 530
click at [497, 355] on section "Model: Gemini Flash Image 2.5 · Cost per image: $ 0.0273 (366 images per $10)" at bounding box center [722, 324] width 789 height 530
